Goal: Find specific page/section: Find specific page/section

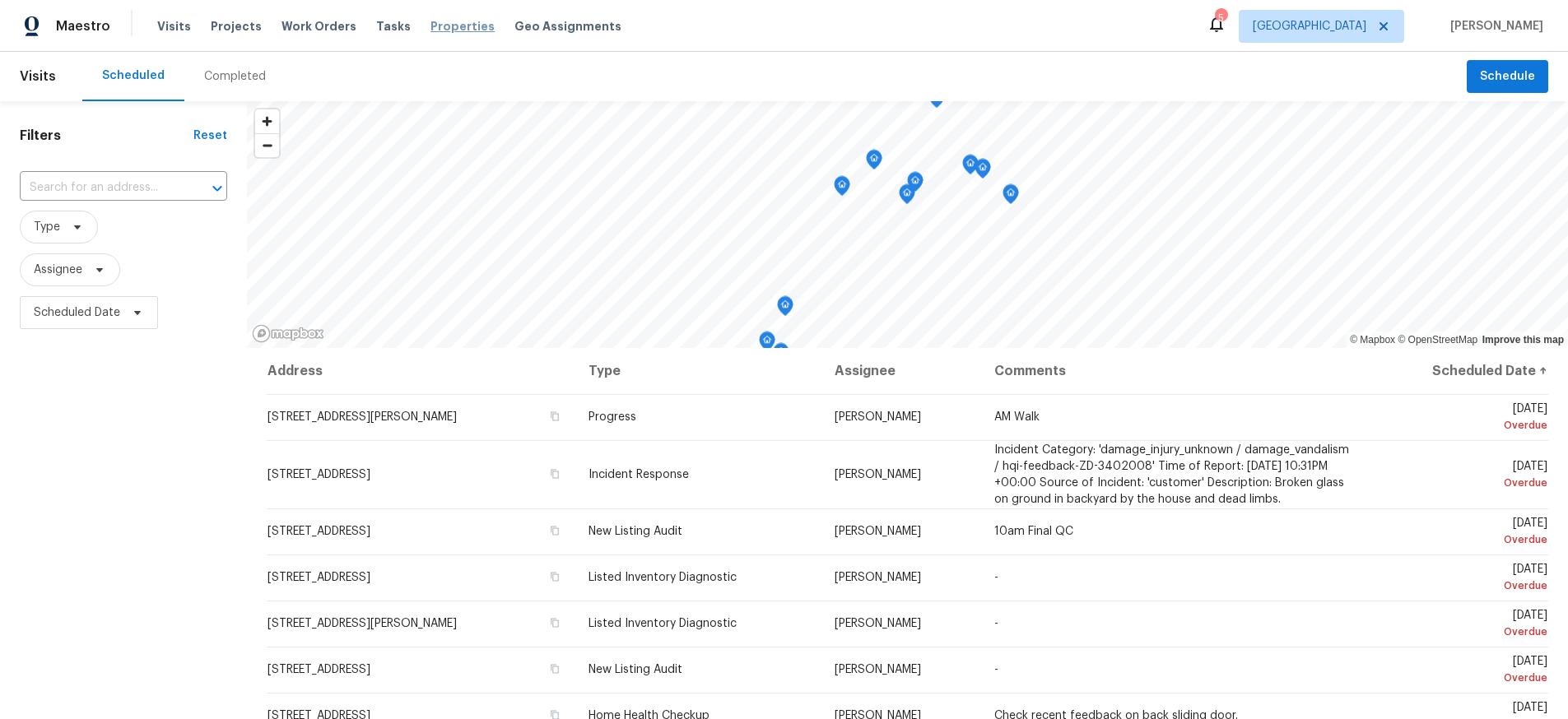
click at [431, 34] on span "Properties" at bounding box center [462, 26] width 64 height 17
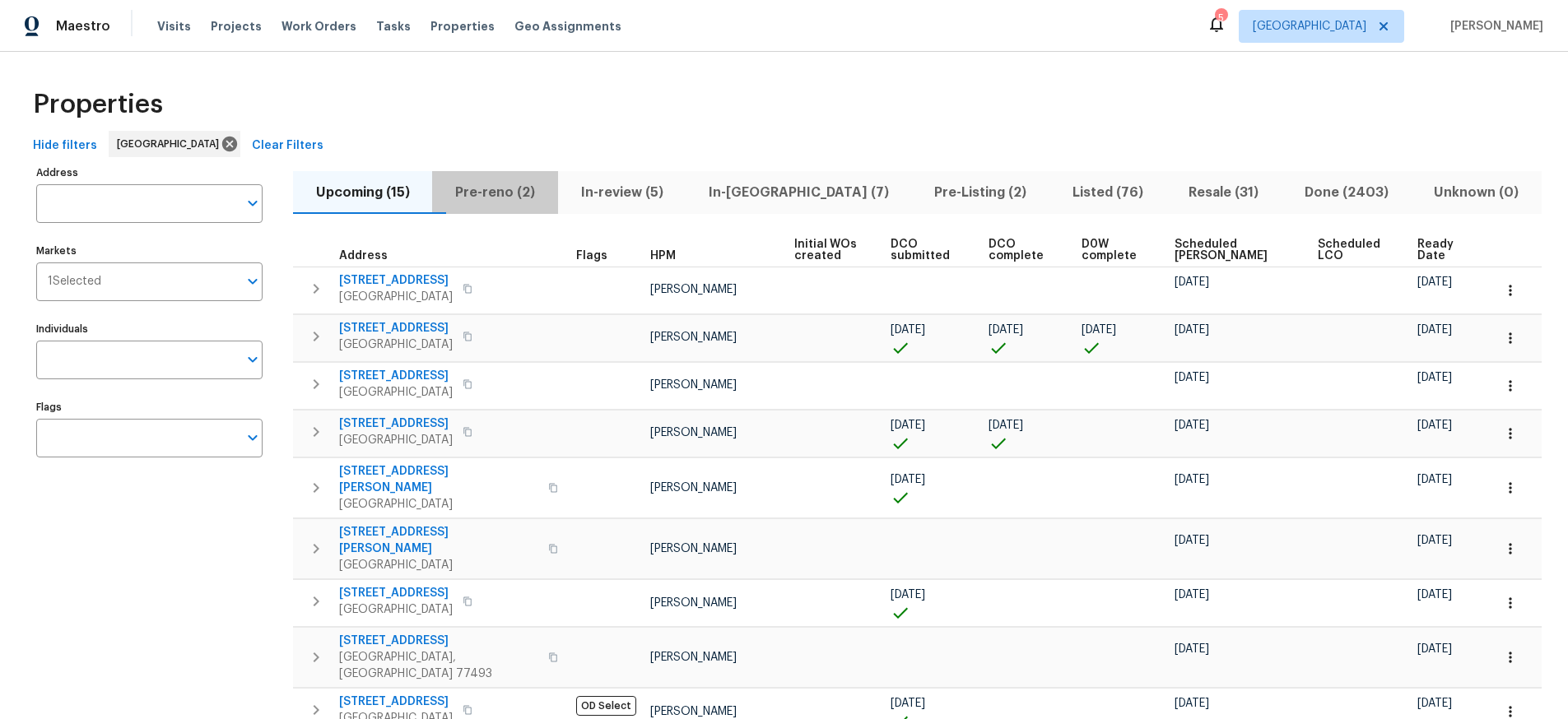
click at [493, 189] on span "Pre-reno (2)" at bounding box center [494, 192] width 105 height 23
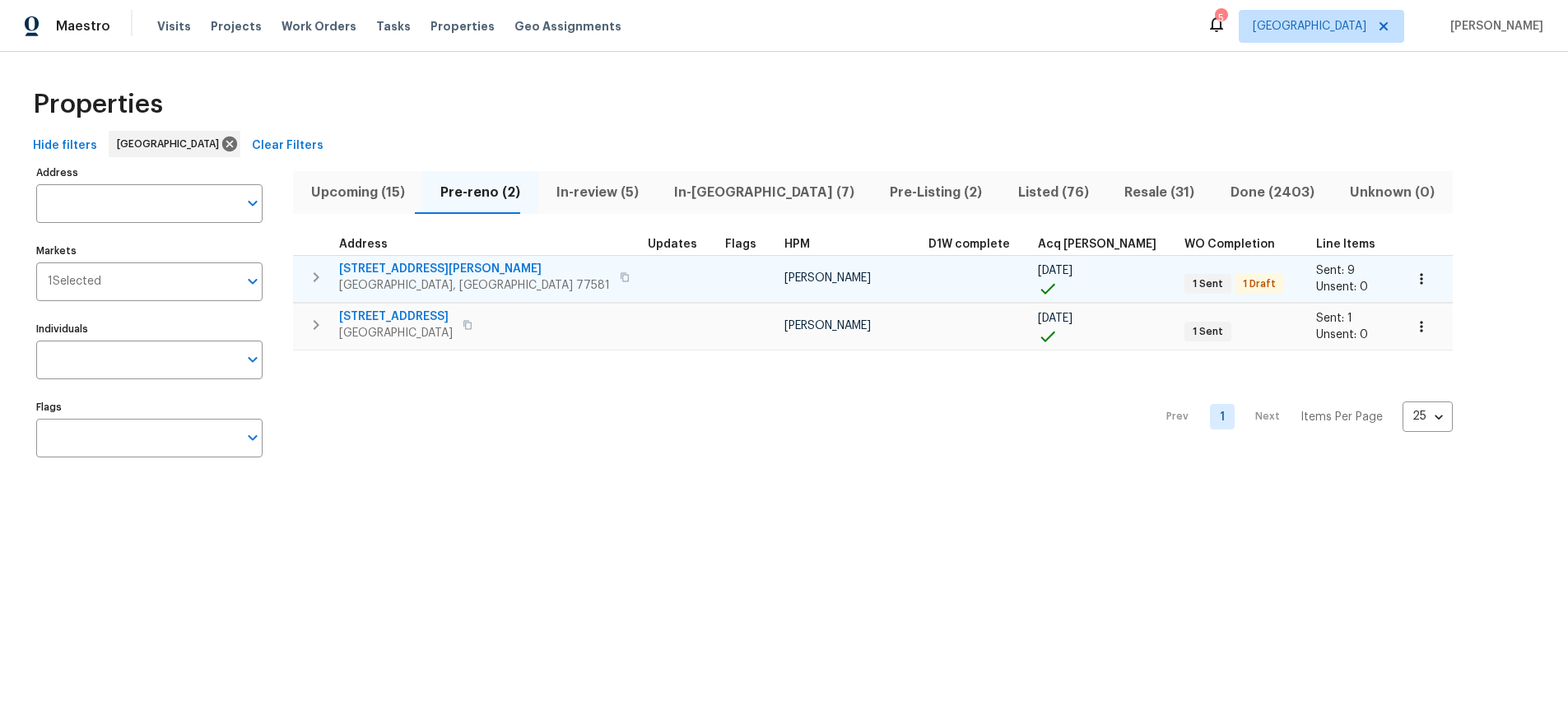
click at [400, 267] on span "3627 Bartlett Way Dr" at bounding box center [475, 269] width 271 height 17
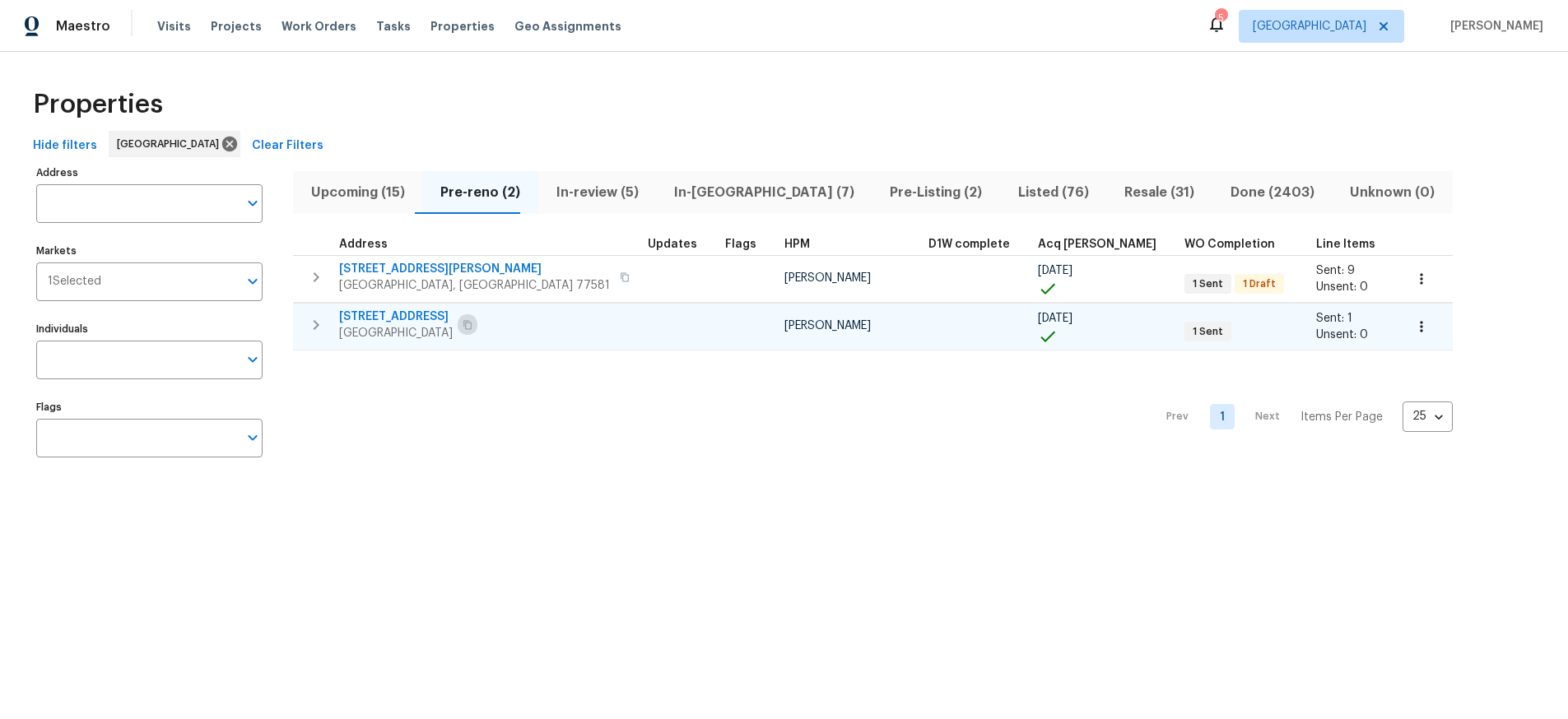
click at [470, 321] on icon "button" at bounding box center [467, 324] width 10 height 10
click at [340, 192] on span "Upcoming (15)" at bounding box center [358, 192] width 110 height 23
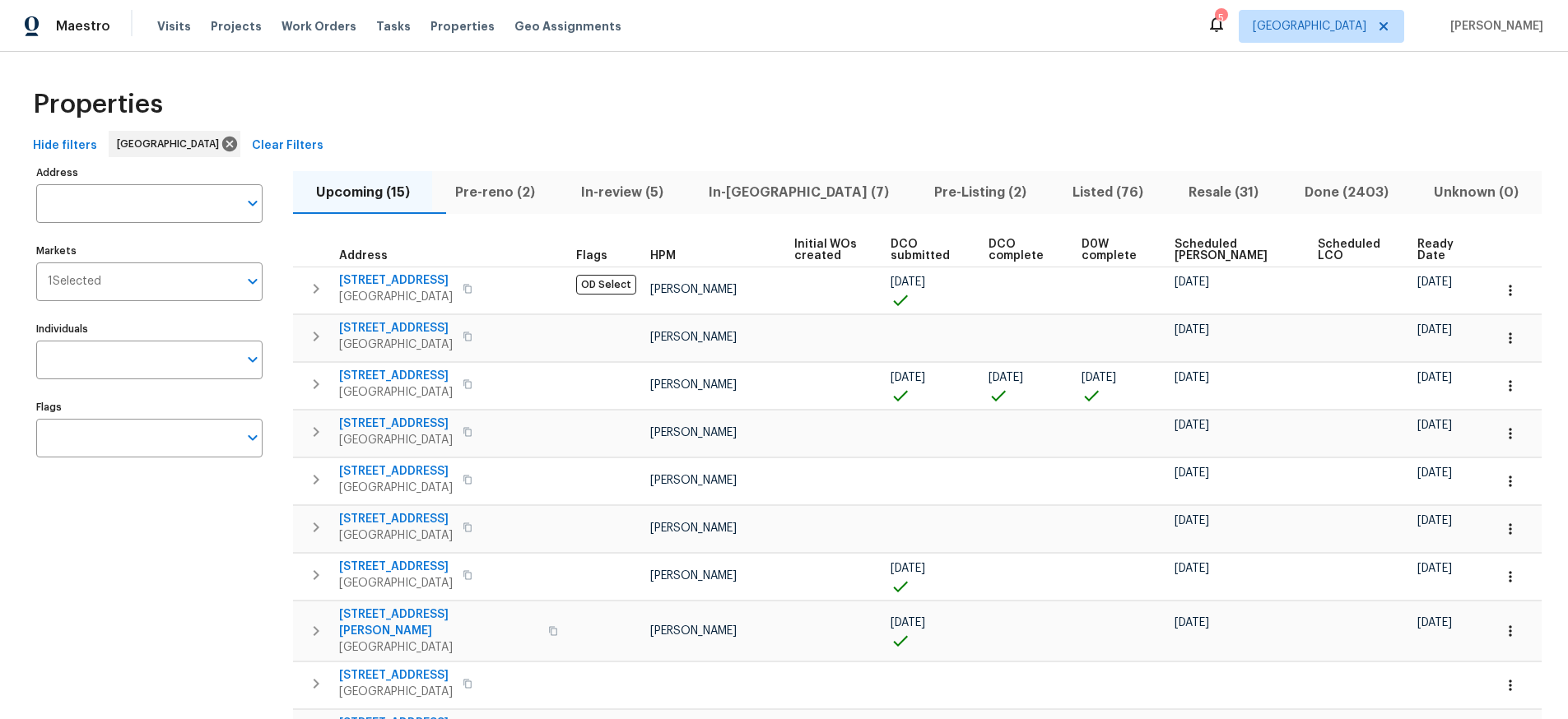
click at [504, 193] on span "Pre-reno (2)" at bounding box center [494, 192] width 105 height 23
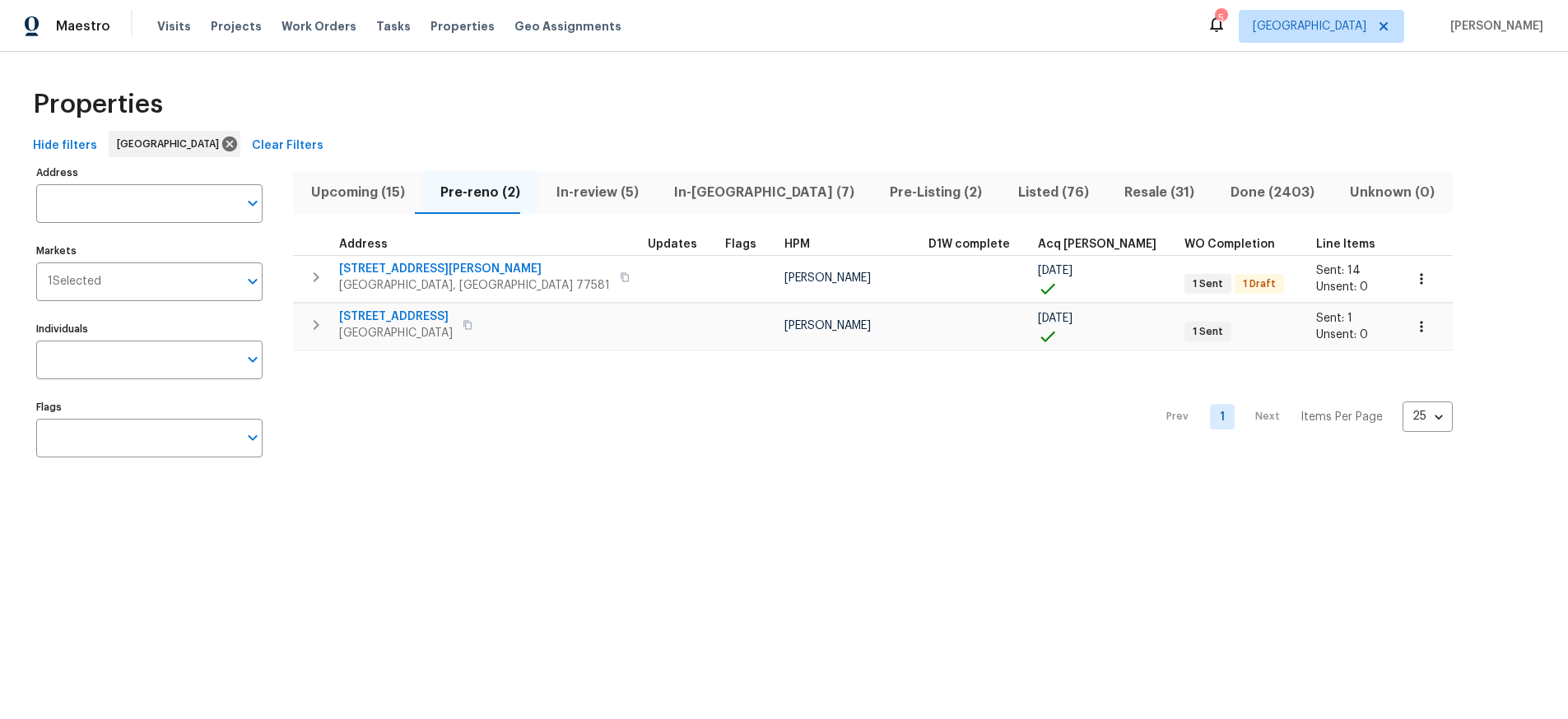
click at [687, 191] on span "In-reno (7)" at bounding box center [764, 192] width 196 height 23
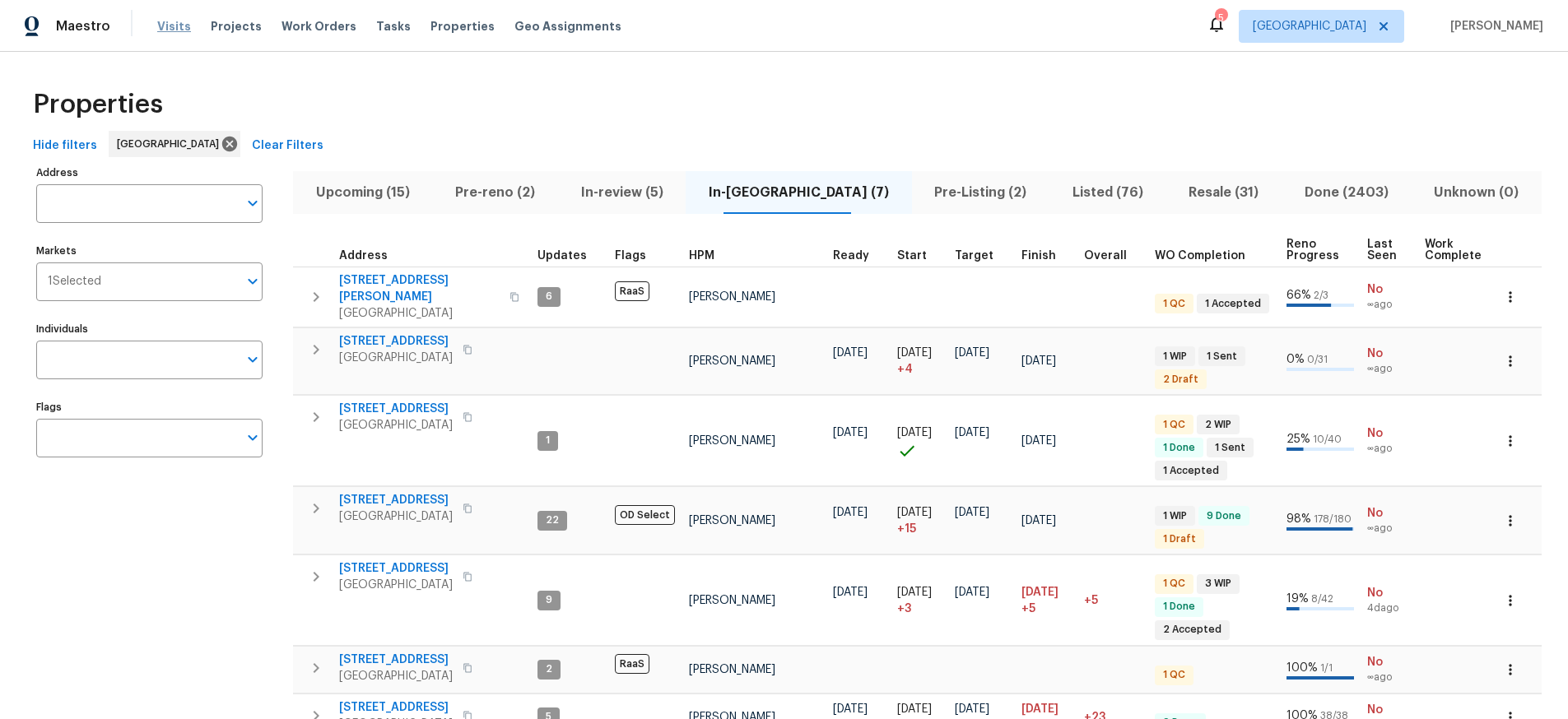
click at [159, 27] on span "Visits" at bounding box center [174, 26] width 34 height 17
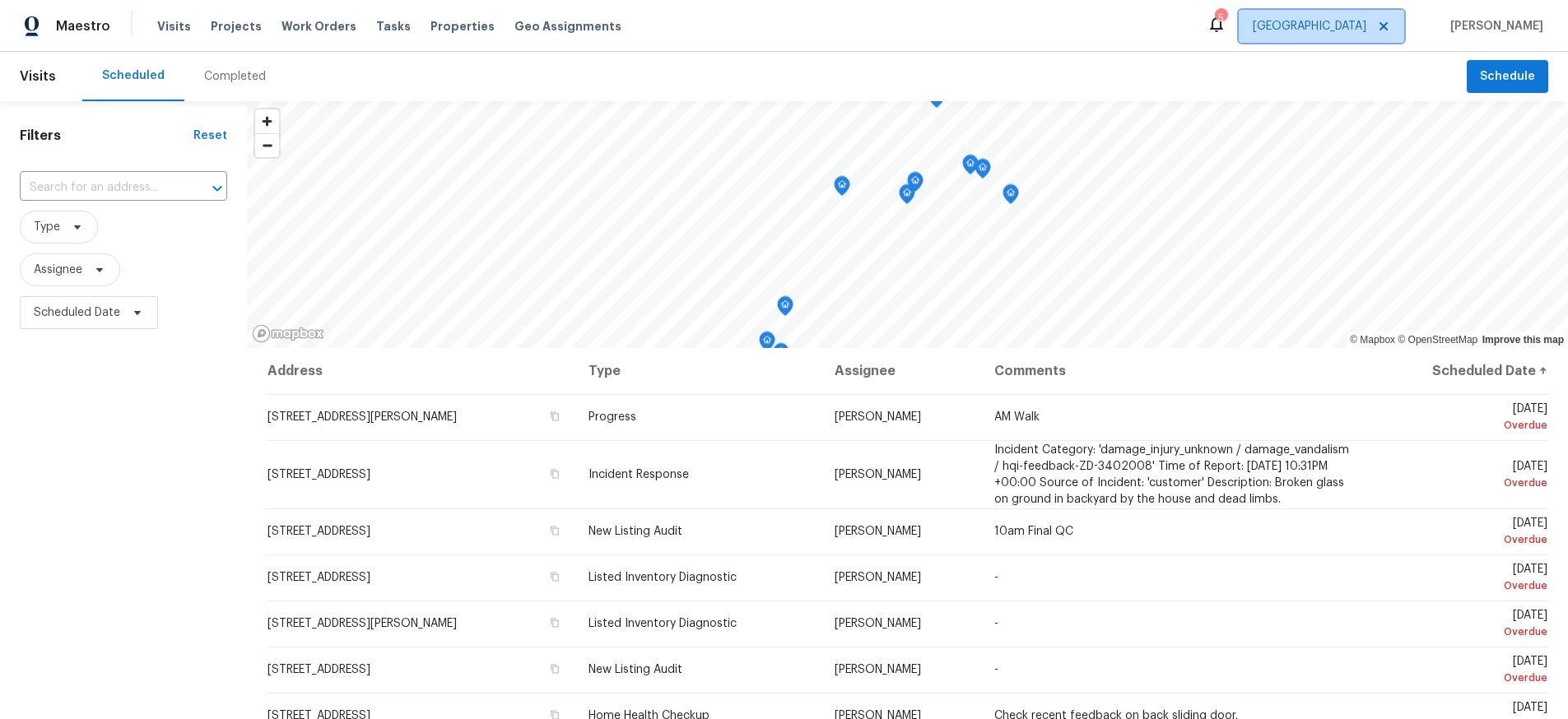
click at [1366, 30] on span "Houston" at bounding box center [1309, 26] width 113 height 17
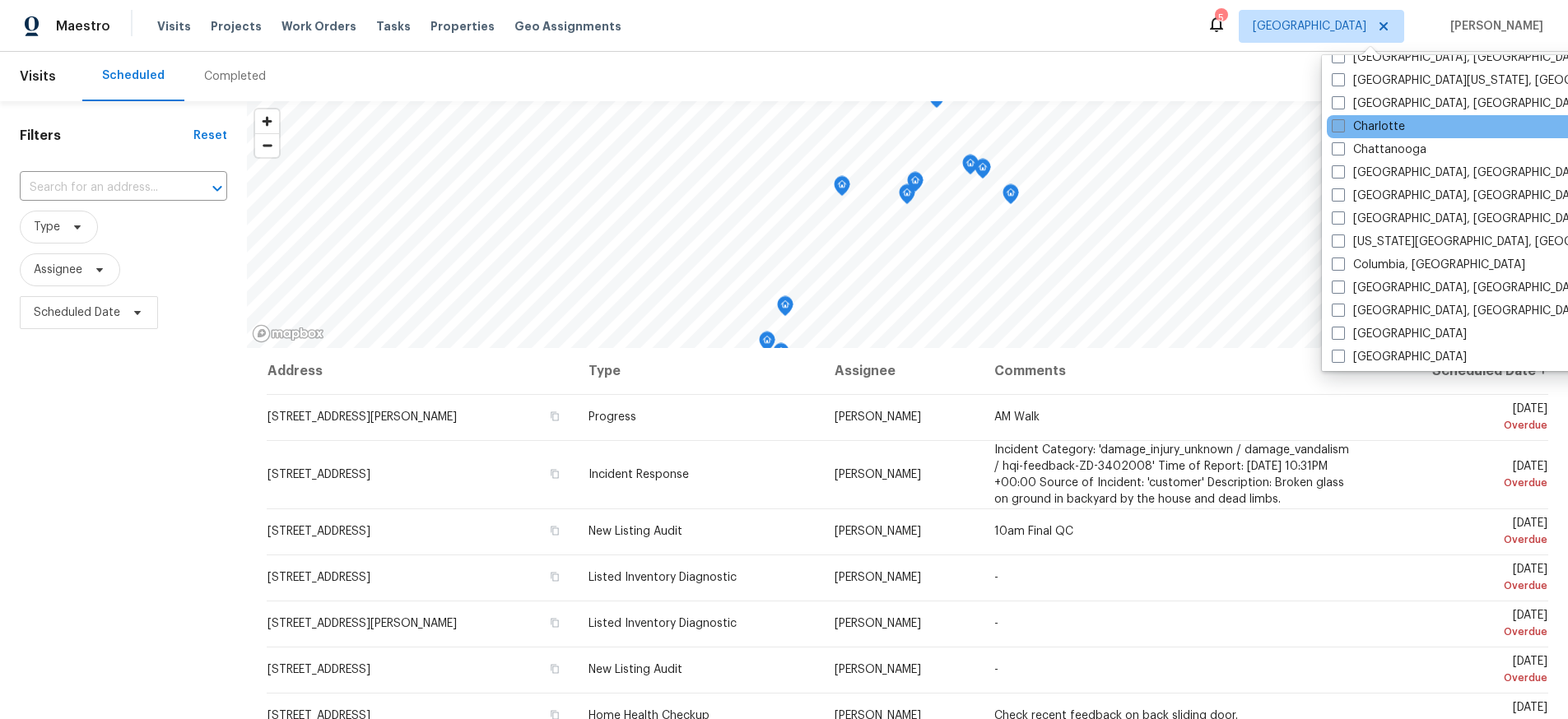
scroll to position [203, 0]
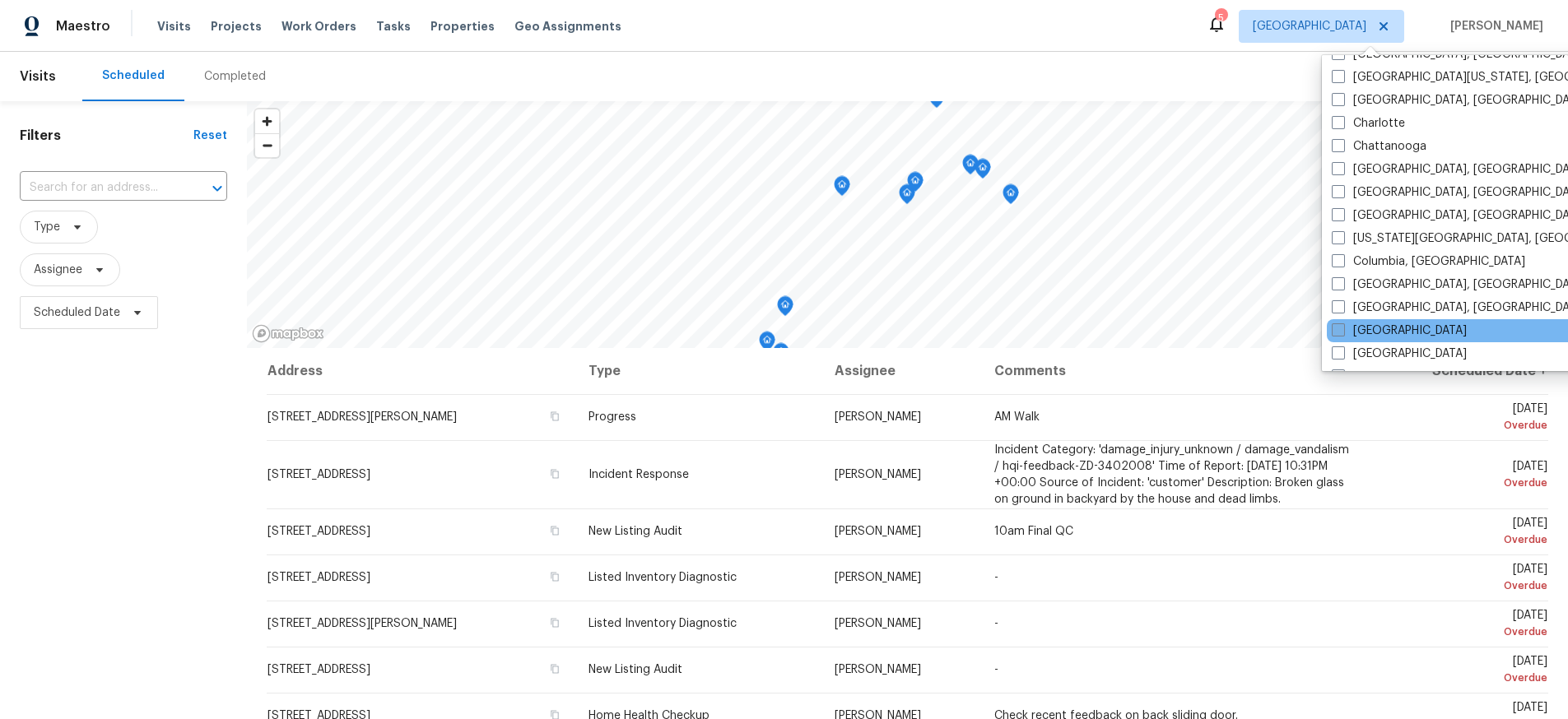
click at [1380, 330] on label "[GEOGRAPHIC_DATA]" at bounding box center [1399, 330] width 135 height 17
click at [1342, 330] on input "[GEOGRAPHIC_DATA]" at bounding box center [1337, 328] width 11 height 11
checkbox input "true"
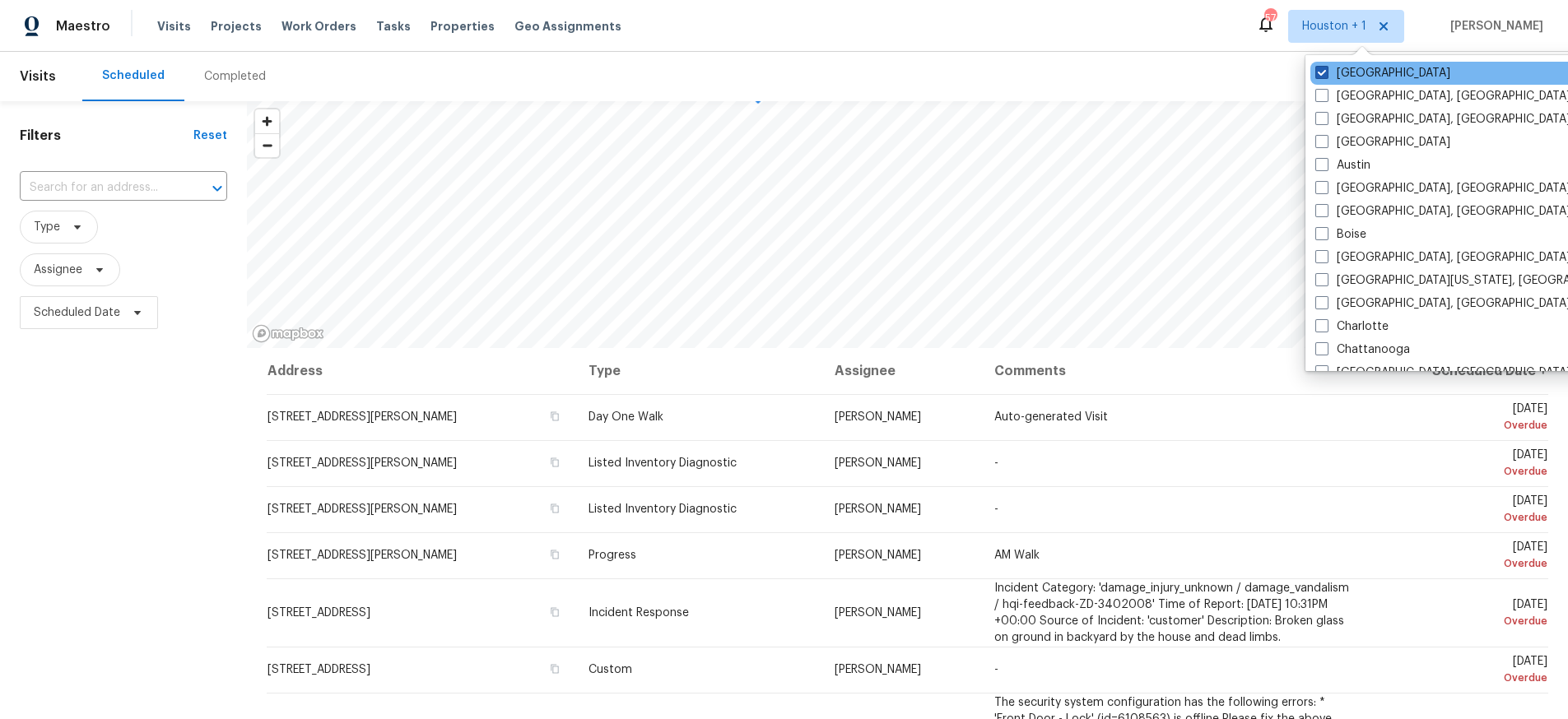
click at [1320, 74] on span at bounding box center [1322, 72] width 13 height 13
click at [1320, 74] on input "Houston" at bounding box center [1321, 70] width 11 height 11
checkbox input "false"
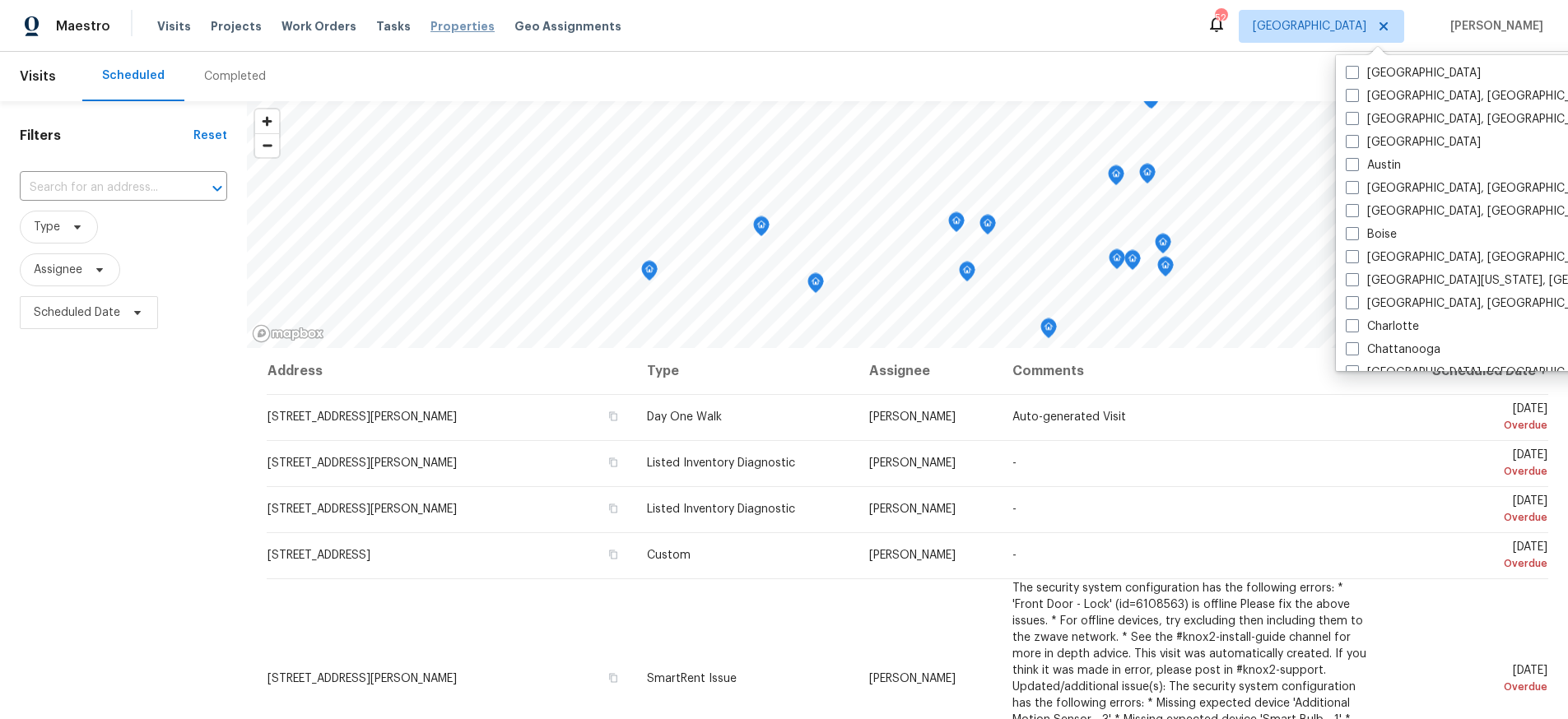
click at [448, 30] on span "Properties" at bounding box center [462, 26] width 64 height 17
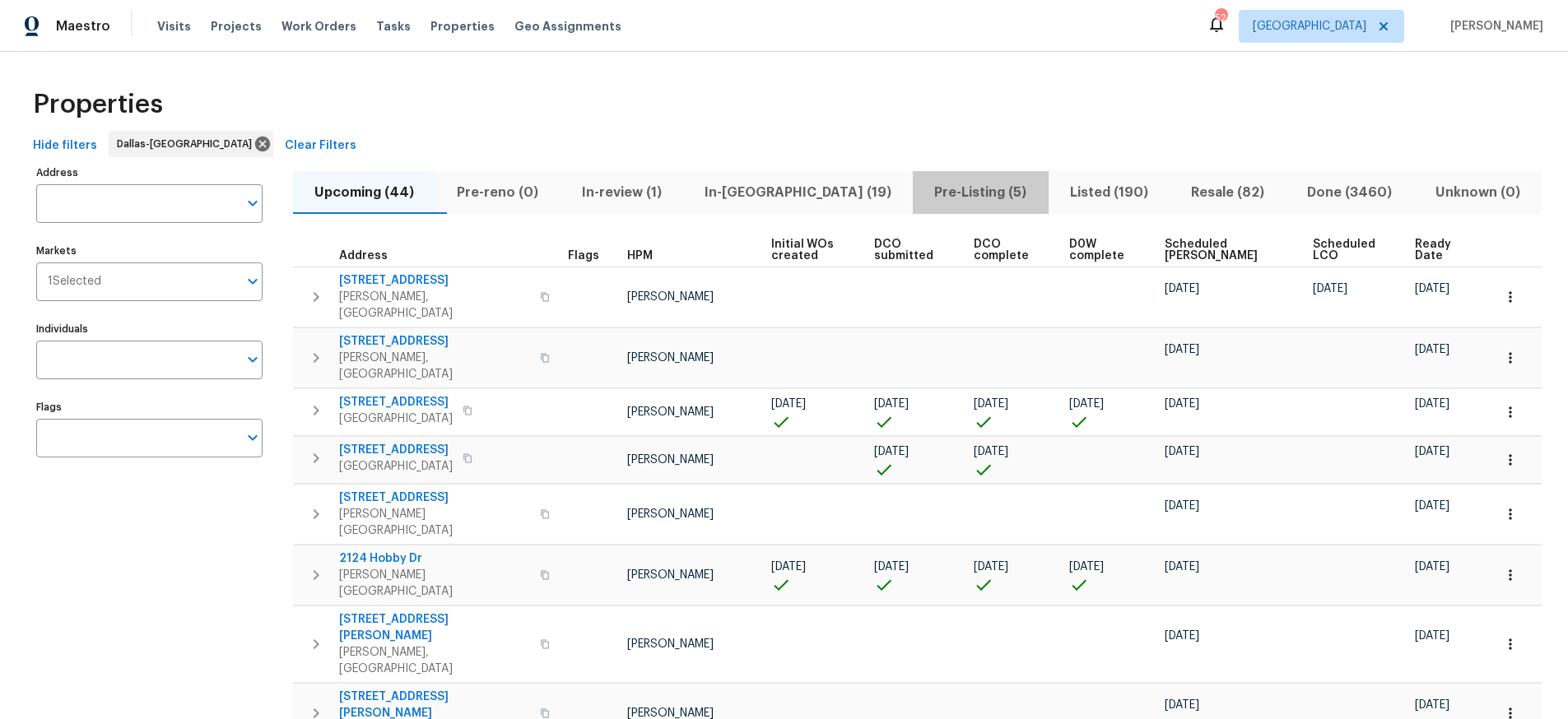
click at [950, 197] on span "Pre-Listing (5)" at bounding box center [981, 192] width 115 height 23
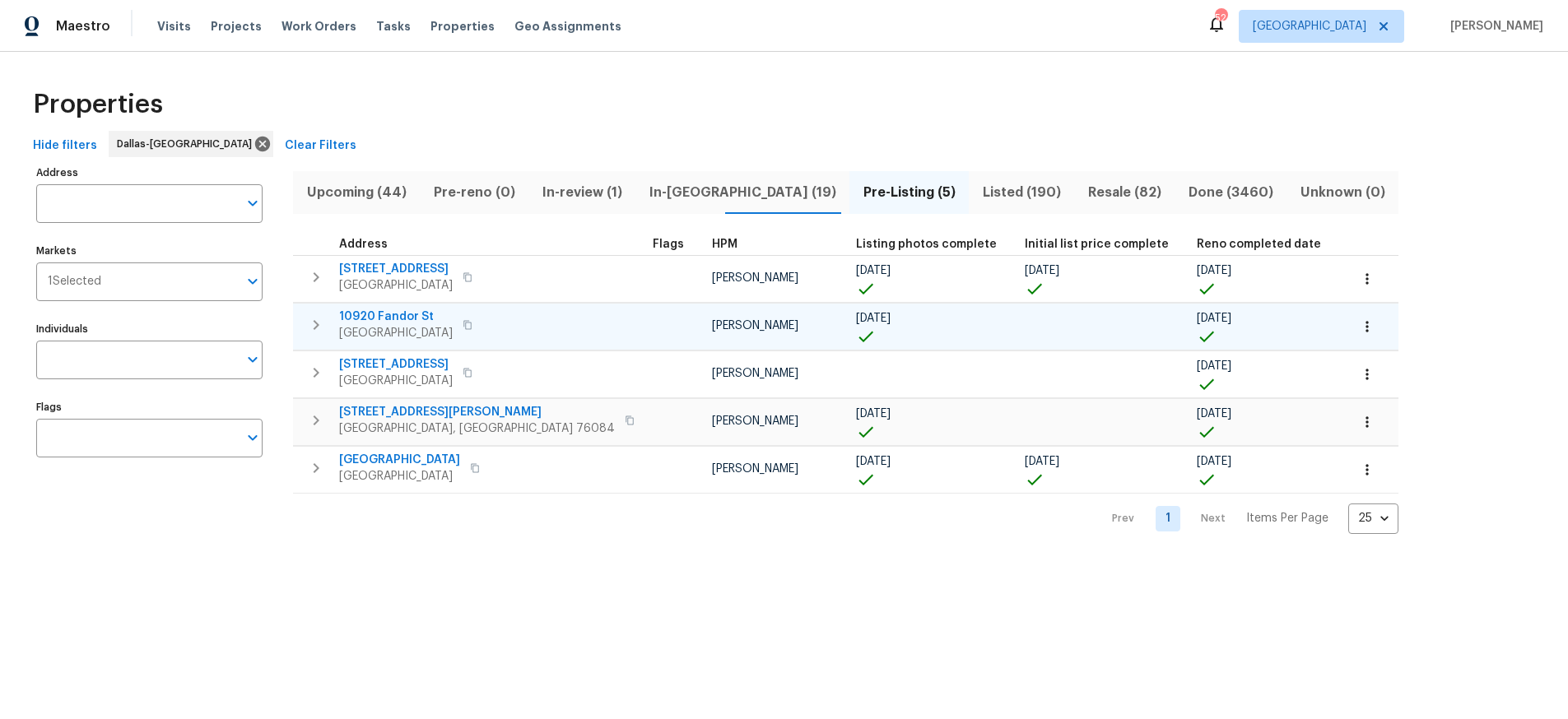
click at [391, 312] on span "10920 Fandor St" at bounding box center [396, 316] width 113 height 17
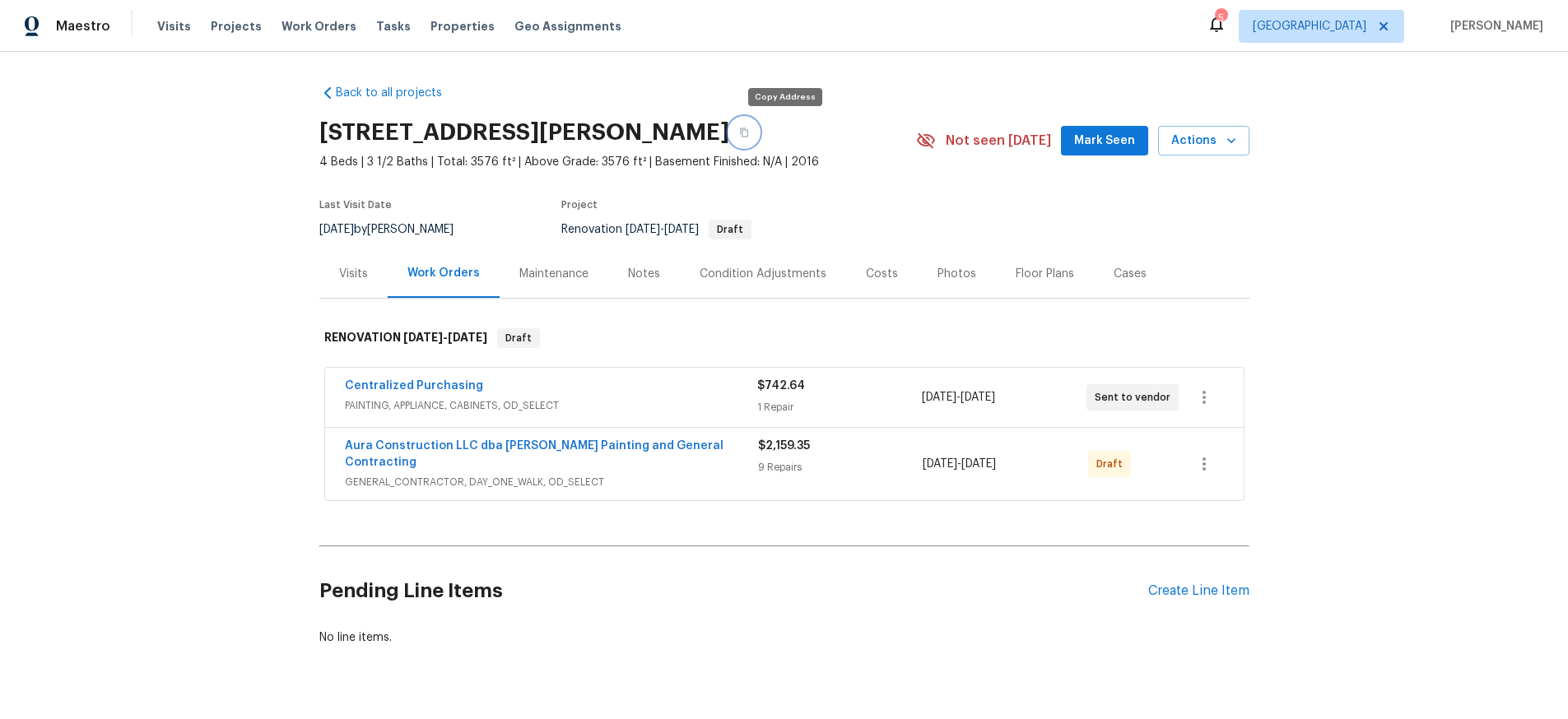
click at [749, 133] on icon "button" at bounding box center [743, 132] width 10 height 10
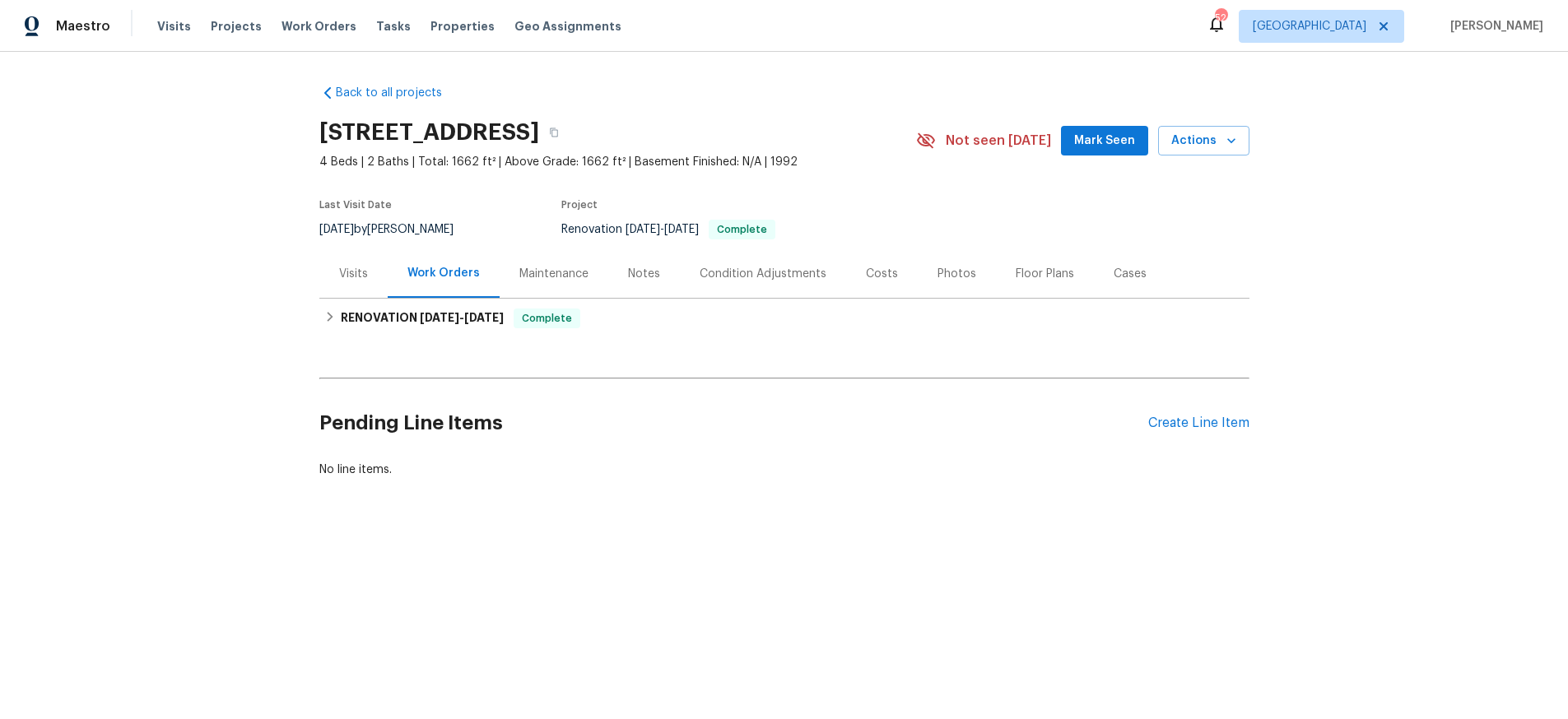
click at [646, 271] on div "Notes" at bounding box center [644, 274] width 32 height 17
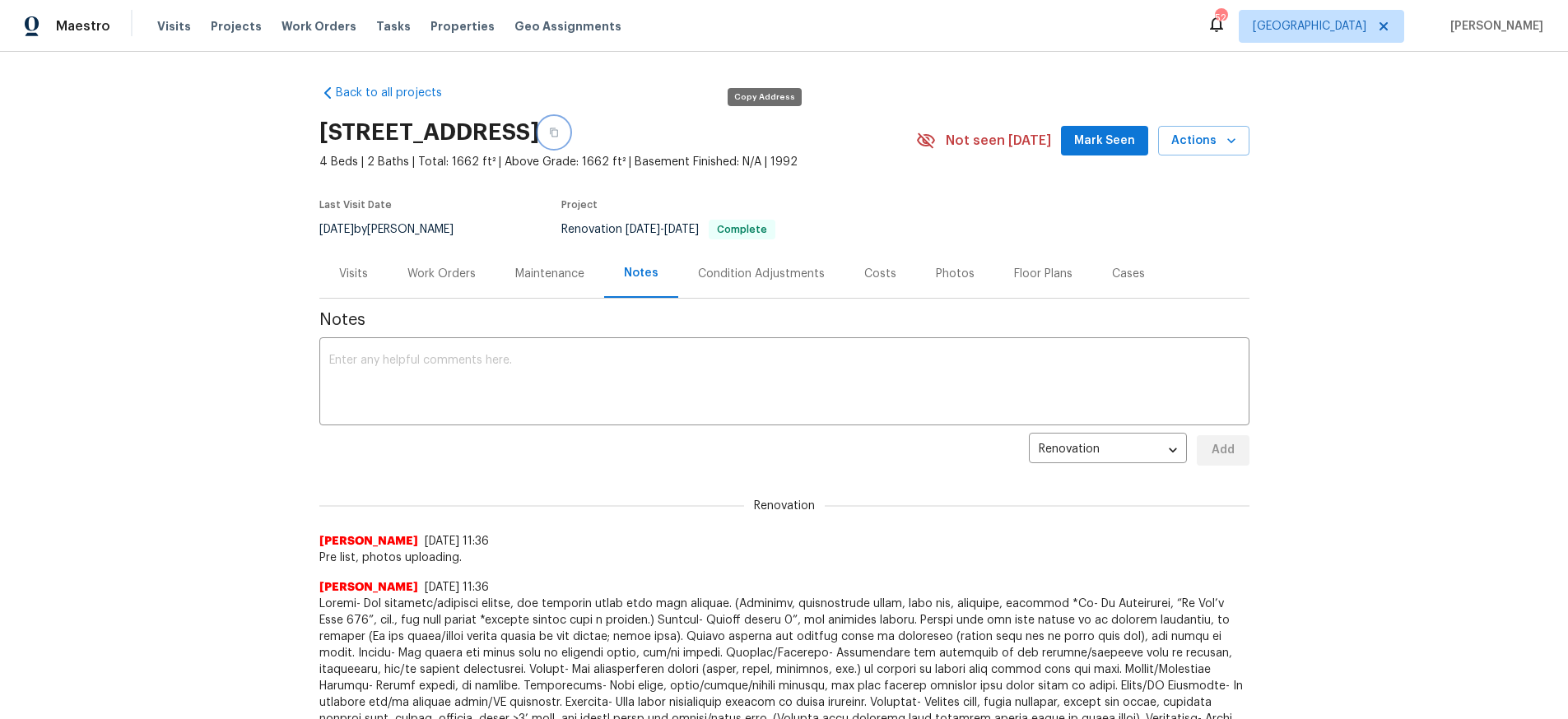
click at [569, 127] on button "button" at bounding box center [554, 132] width 29 height 29
